Goal: Task Accomplishment & Management: Use online tool/utility

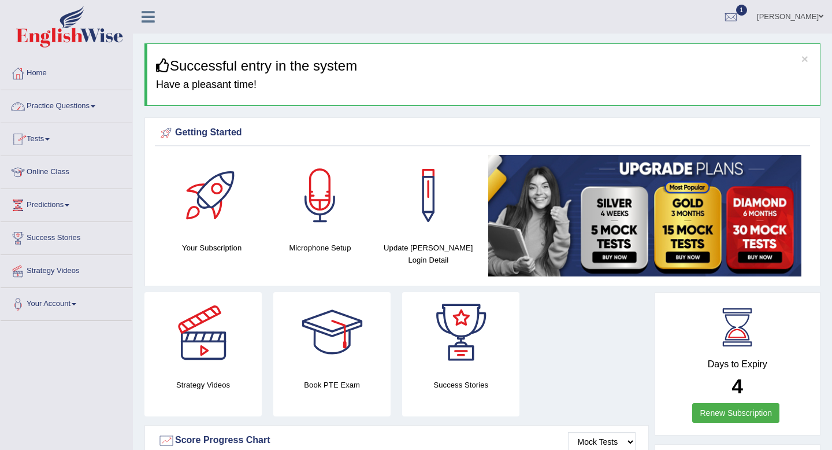
click at [35, 139] on link "Tests" at bounding box center [67, 137] width 132 height 29
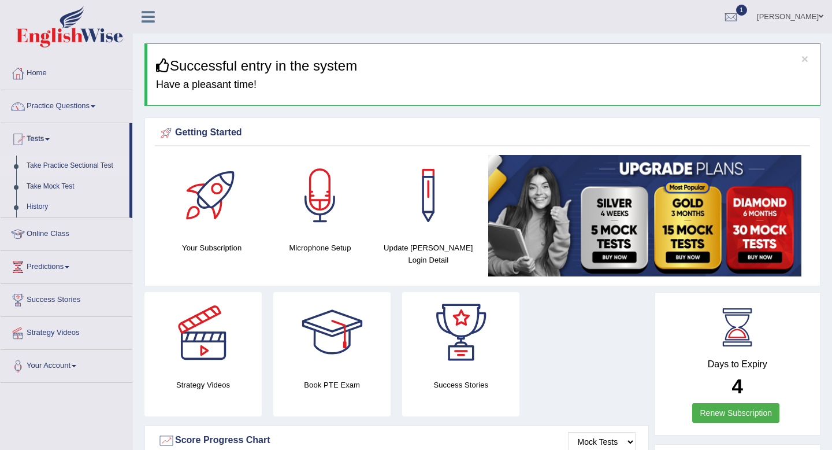
click at [77, 164] on link "Take Practice Sectional Test" at bounding box center [75, 165] width 108 height 21
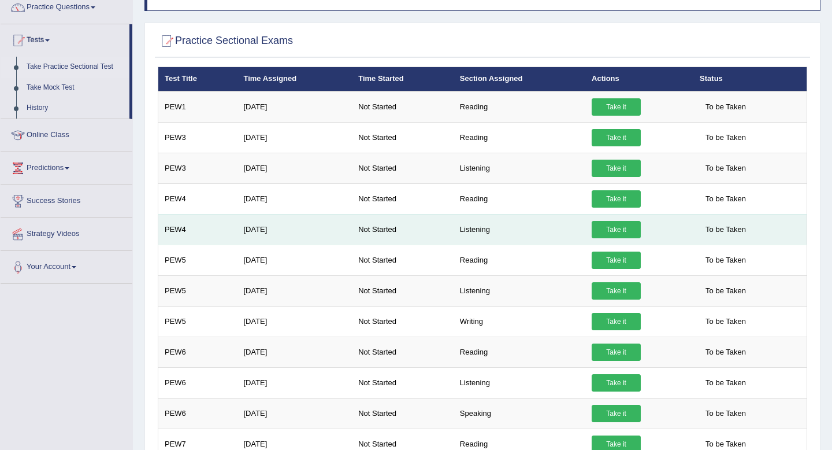
scroll to position [103, 0]
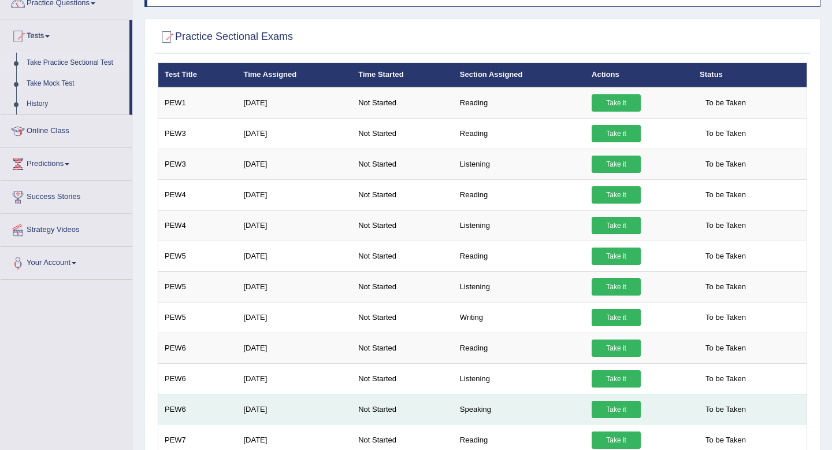
click at [620, 408] on link "Take it" at bounding box center [616, 408] width 49 height 17
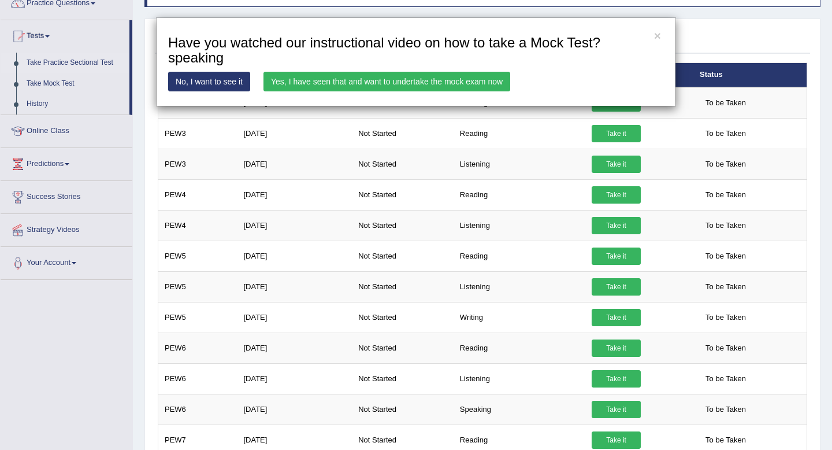
click at [381, 84] on link "Yes, I have seen that and want to undertake the mock exam now" at bounding box center [387, 82] width 247 height 20
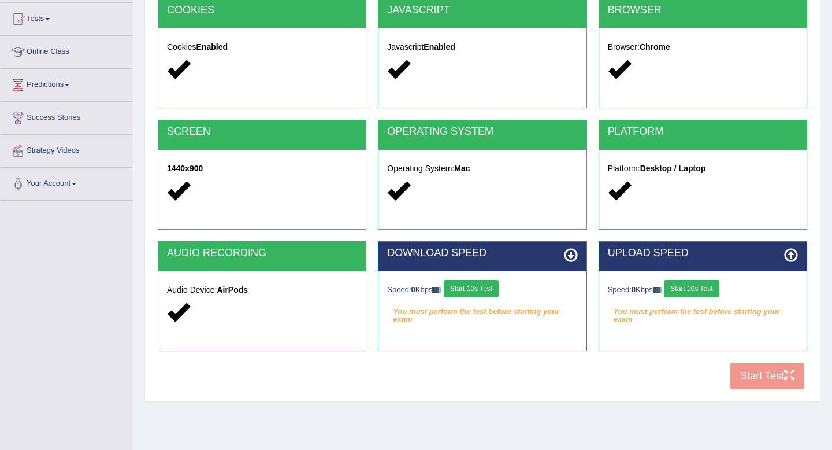
scroll to position [140, 0]
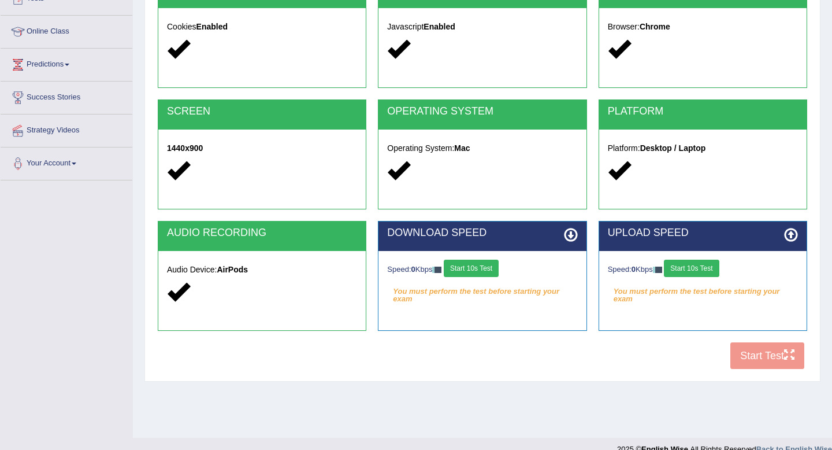
click at [477, 264] on button "Start 10s Test" at bounding box center [471, 267] width 55 height 17
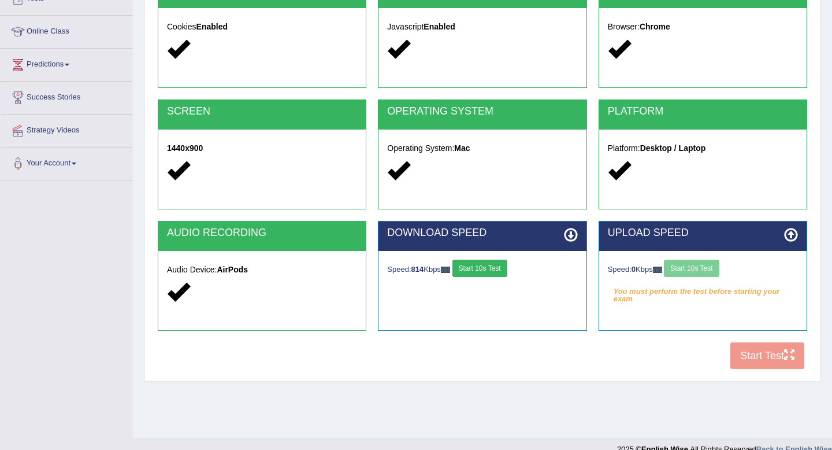
click at [477, 264] on button "Start 10s Test" at bounding box center [479, 267] width 55 height 17
click at [698, 269] on button "Start 10s Test" at bounding box center [691, 267] width 55 height 17
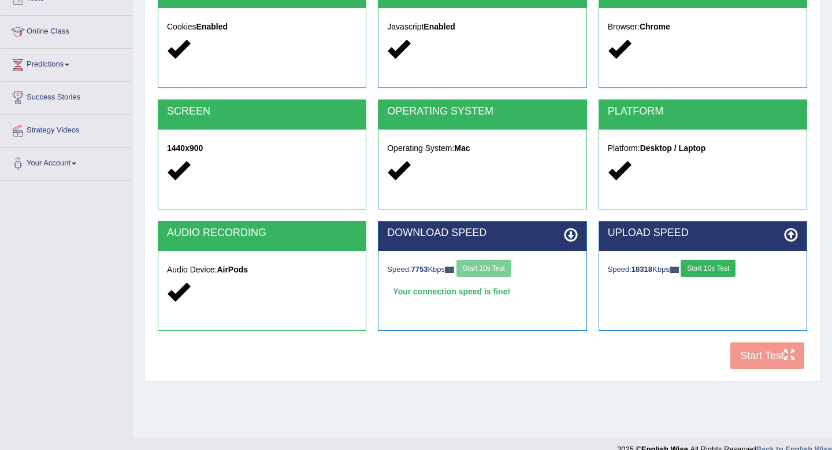
click at [698, 269] on button "Start 10s Test" at bounding box center [708, 267] width 55 height 17
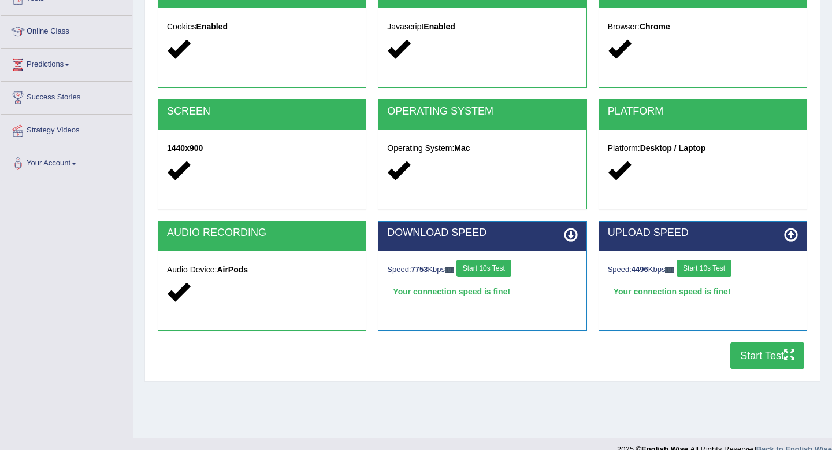
click at [777, 351] on button "Start Test" at bounding box center [767, 355] width 74 height 27
